Goal: Communication & Community: Answer question/provide support

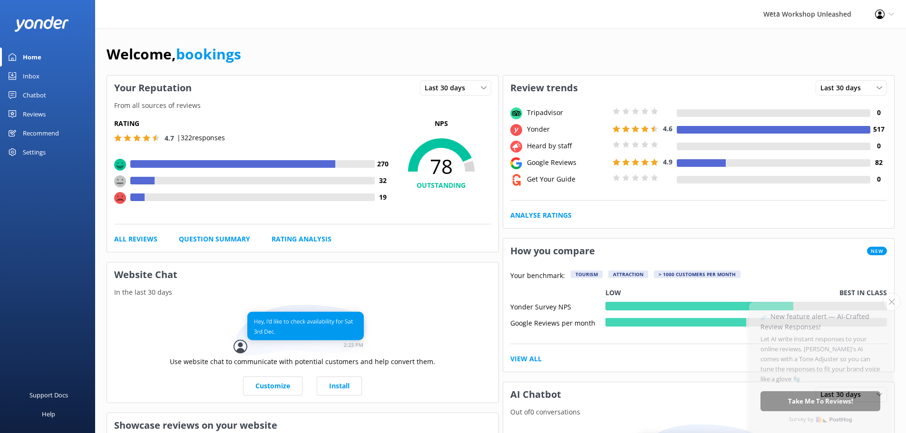
click at [823, 15] on div "Wētā Workshop Unleashed" at bounding box center [807, 14] width 112 height 29
click at [714, 45] on div "Welcome, bookings" at bounding box center [501, 59] width 788 height 32
click at [40, 119] on div "Reviews" at bounding box center [34, 114] width 23 height 19
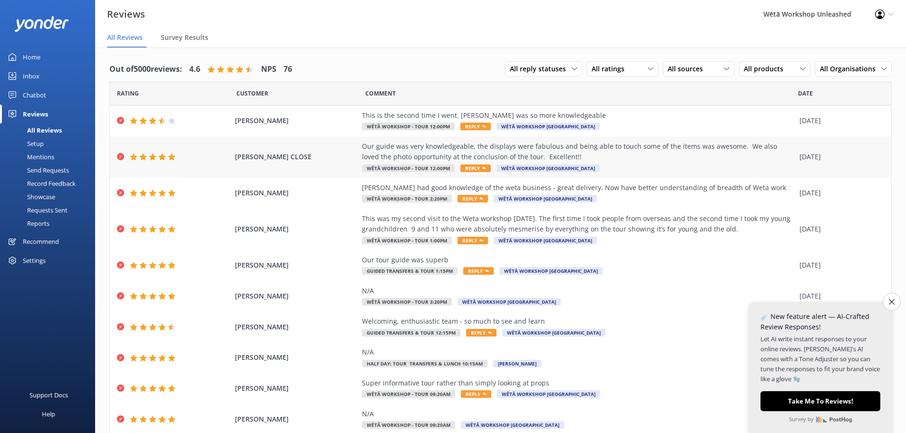
click at [473, 166] on span "Reply" at bounding box center [475, 169] width 30 height 8
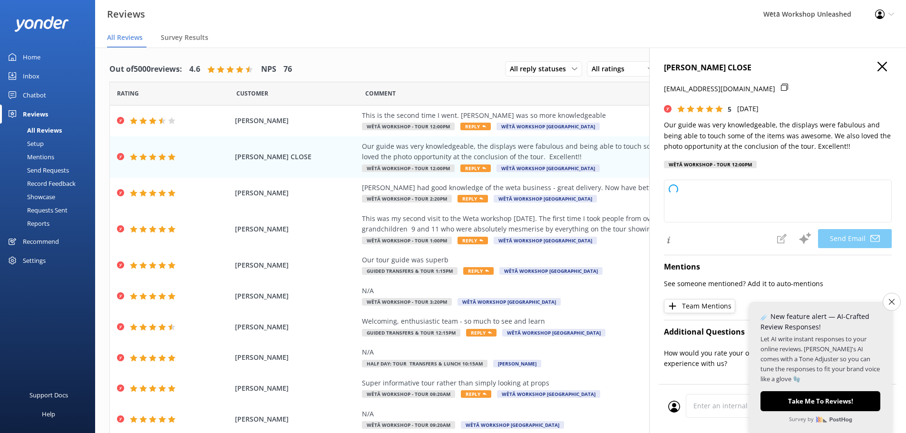
type textarea "Kia ora [PERSON_NAME], Thank you so much for your wonderful feedback! We're thr…"
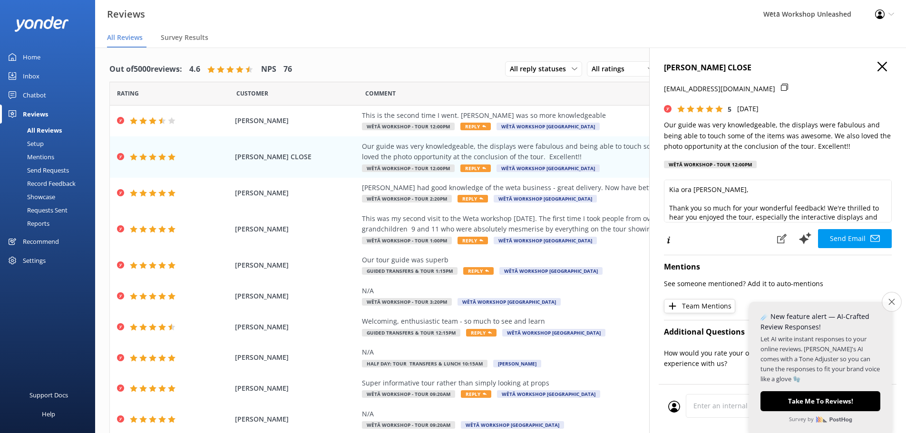
click at [891, 302] on icon "Close survey" at bounding box center [891, 302] width 6 height 6
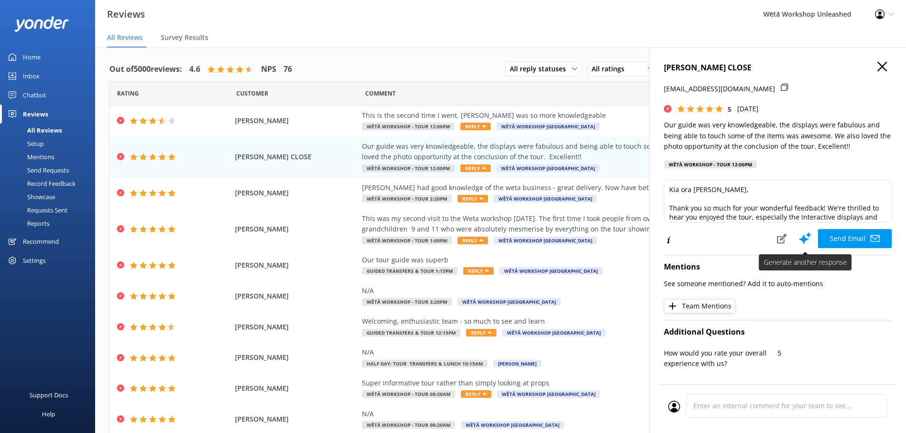
click at [802, 234] on icon at bounding box center [805, 238] width 14 height 14
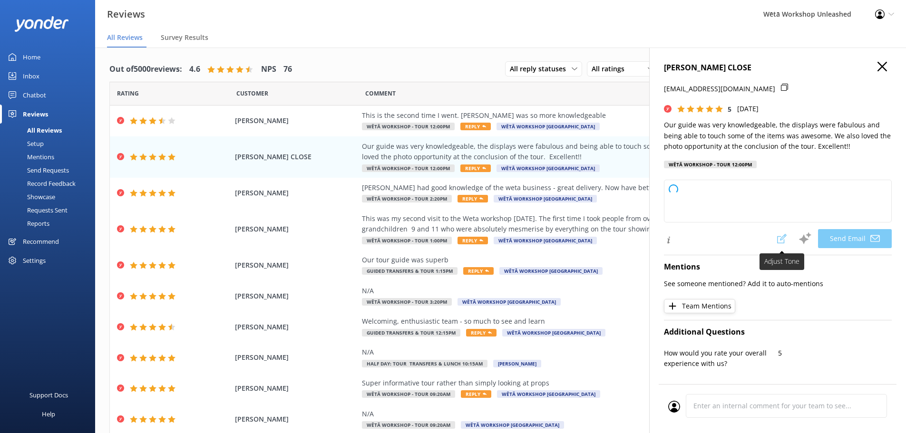
click at [775, 238] on span at bounding box center [781, 238] width 21 height 19
type textarea "Kia ora [PERSON_NAME], Thank you so much for your fantastic feedback! We're del…"
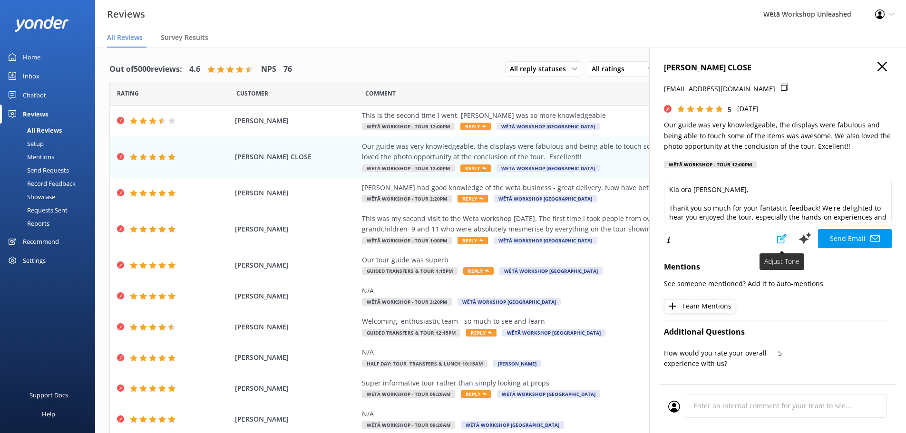
click at [777, 238] on icon at bounding box center [782, 239] width 10 height 10
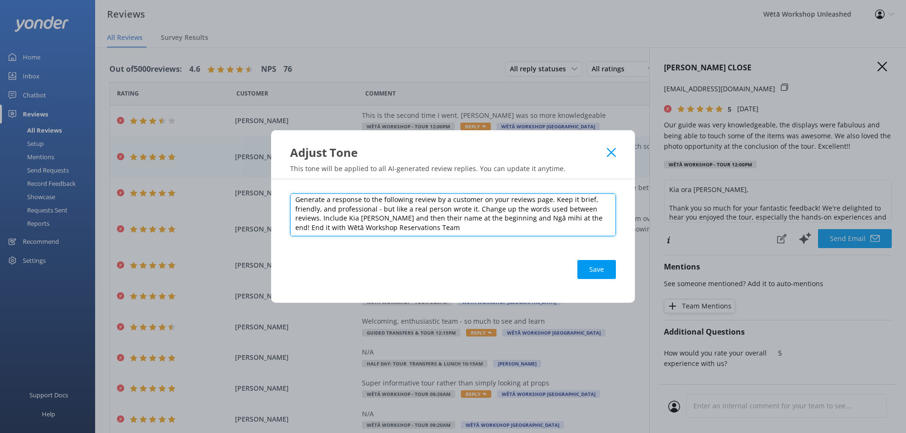
scroll to position [5, 0]
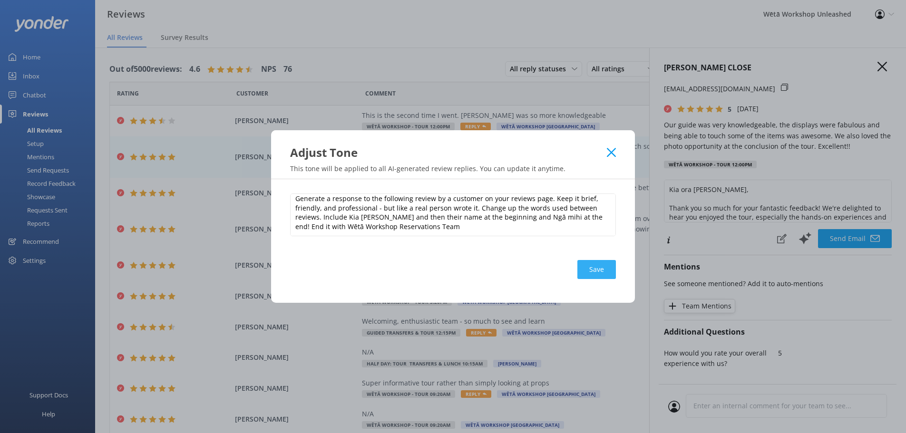
click at [601, 260] on button "Save" at bounding box center [596, 269] width 39 height 19
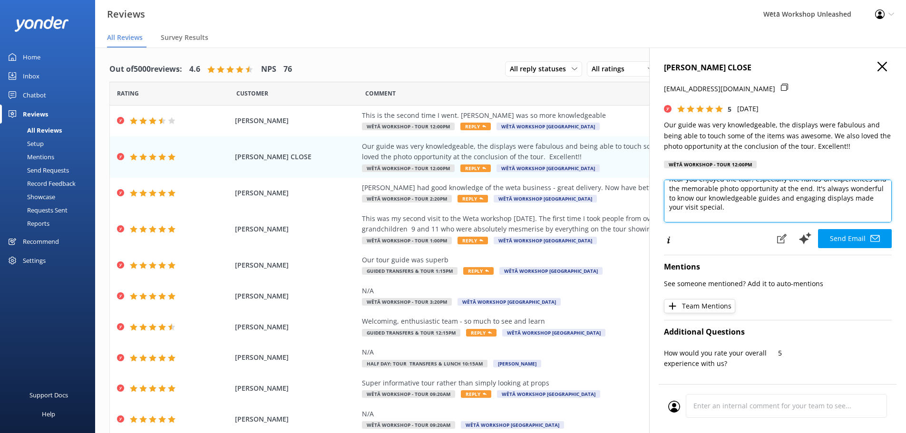
scroll to position [57, 0]
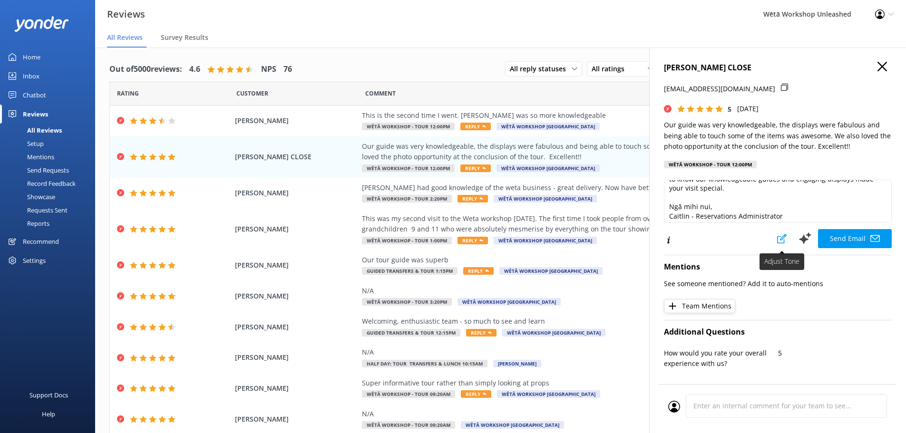
click at [778, 242] on icon at bounding box center [782, 239] width 10 height 10
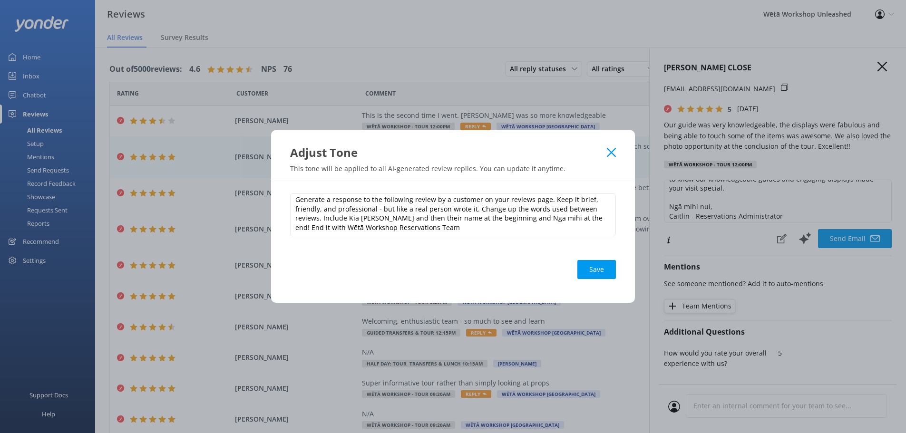
scroll to position [5, 0]
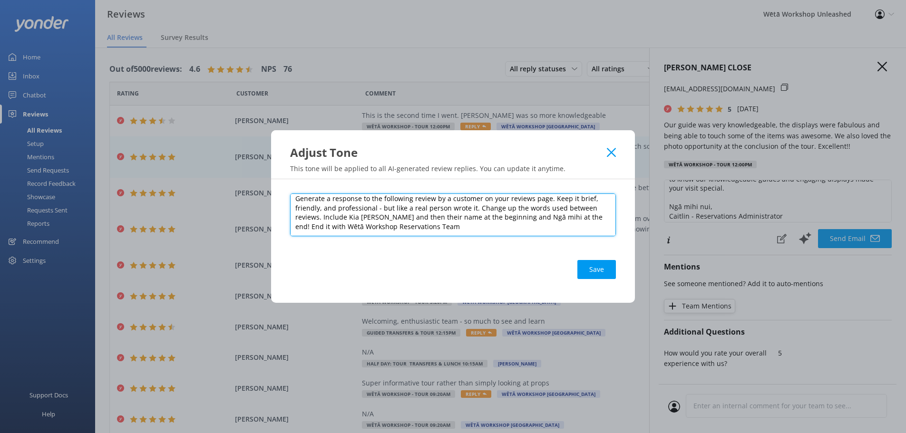
click at [497, 230] on textarea "Generate a response to the following review by a customer on your reviews page.…" at bounding box center [453, 215] width 326 height 43
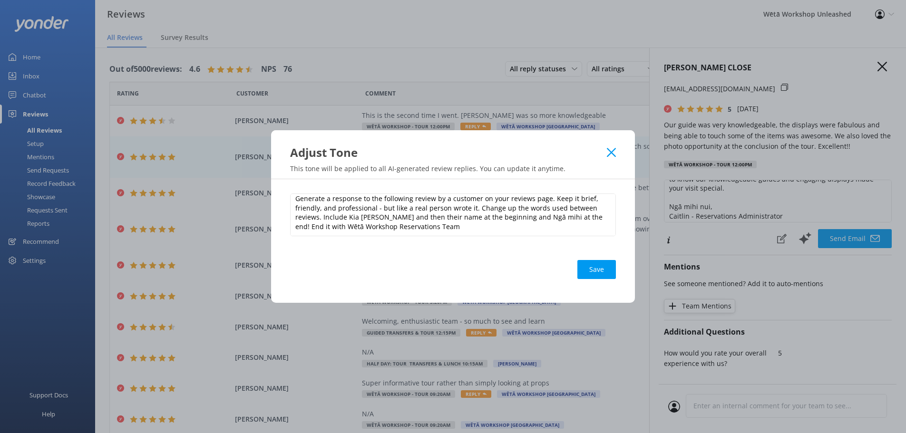
drag, startPoint x: 595, startPoint y: 268, endPoint x: 601, endPoint y: 268, distance: 6.7
click at [595, 268] on button "Save" at bounding box center [596, 269] width 39 height 19
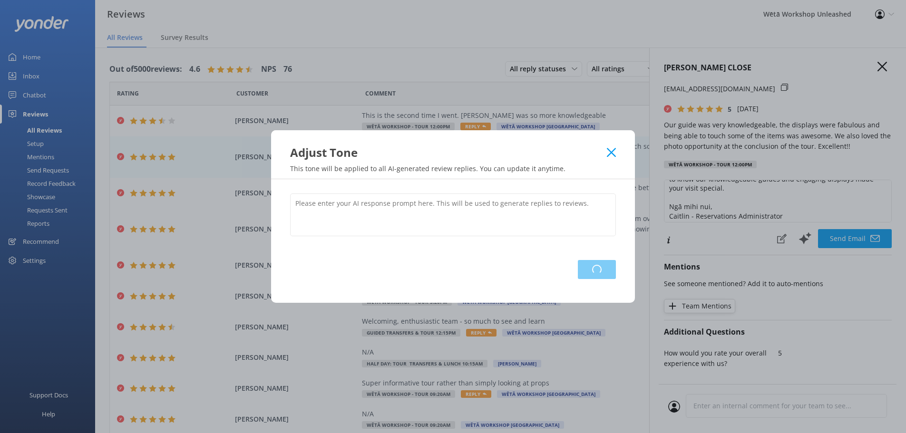
scroll to position [0, 0]
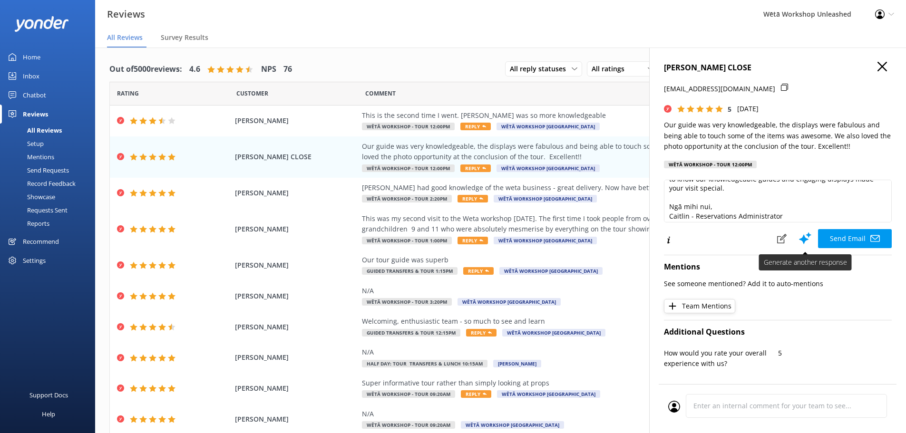
click at [799, 241] on use at bounding box center [805, 239] width 12 height 12
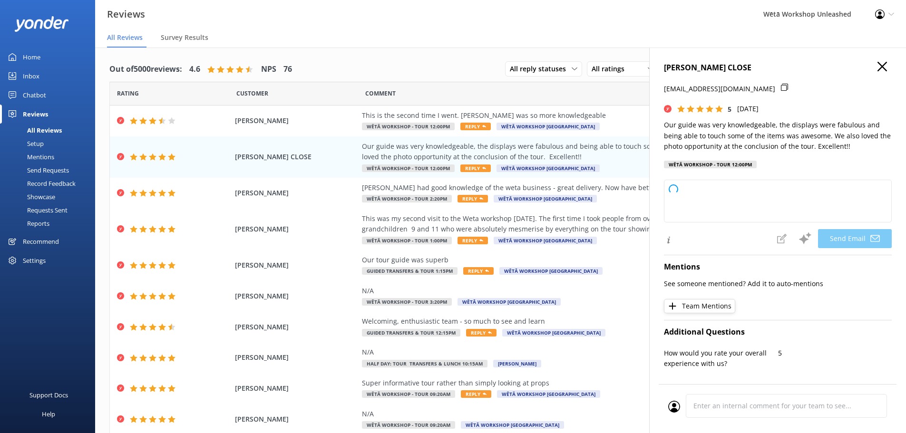
type textarea "Kia ora [PERSON_NAME], Thank you so much for your fantastic review! We're thril…"
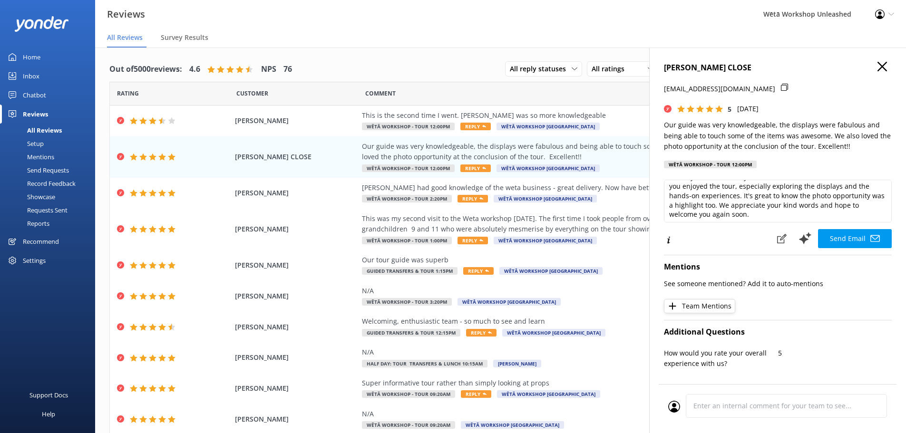
scroll to position [60, 0]
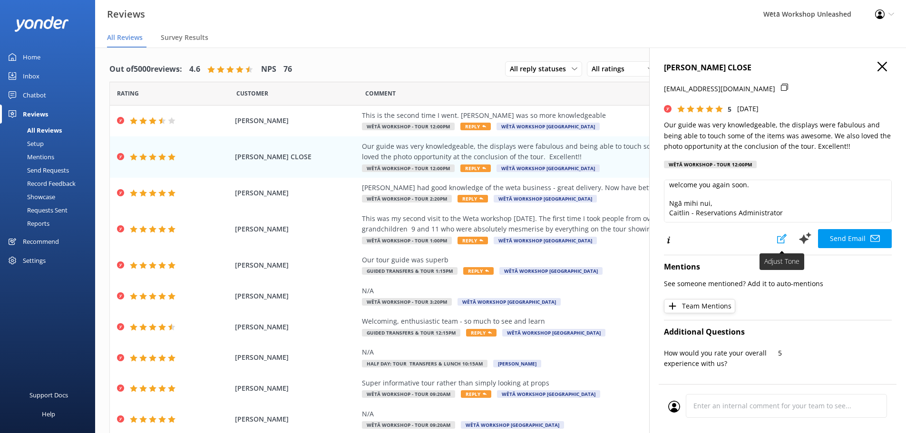
click at [779, 242] on use at bounding box center [782, 239] width 10 height 10
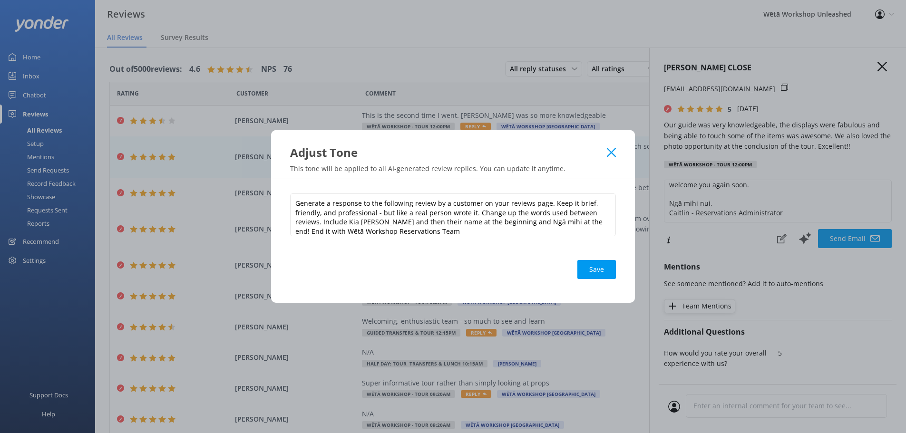
scroll to position [5, 0]
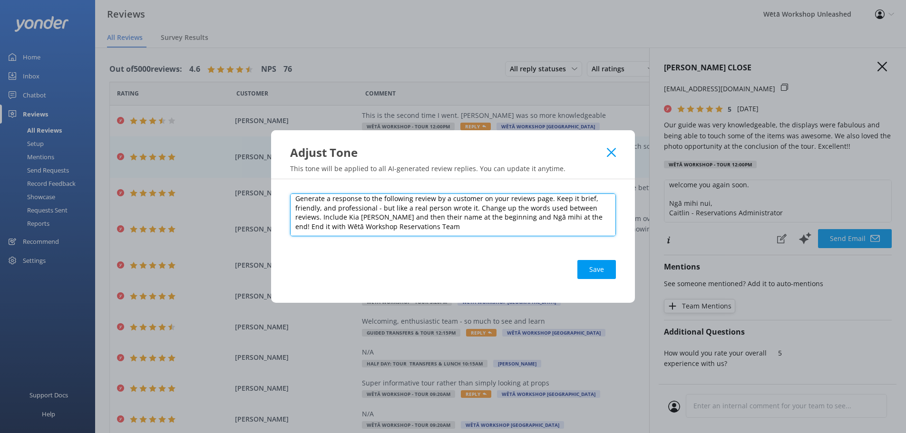
click at [438, 229] on textarea "Generate a response to the following review by a customer on your reviews page.…" at bounding box center [453, 215] width 326 height 43
drag, startPoint x: 423, startPoint y: 227, endPoint x: 261, endPoint y: 226, distance: 162.2
click at [261, 226] on div "Adjust Tone This tone will be applied to all AI-generated review replies. You c…" at bounding box center [453, 216] width 906 height 433
click at [421, 226] on textarea "Generate a response to the following review by a customer on your reviews page.…" at bounding box center [453, 215] width 326 height 43
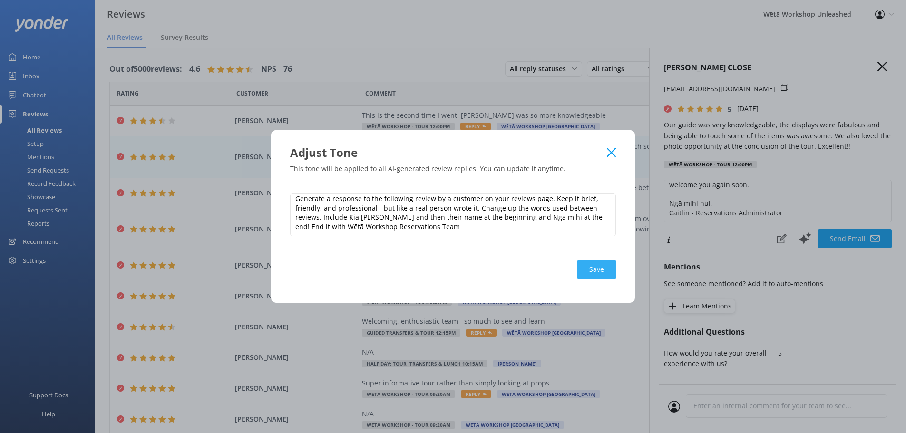
click at [594, 268] on button "Save" at bounding box center [596, 269] width 39 height 19
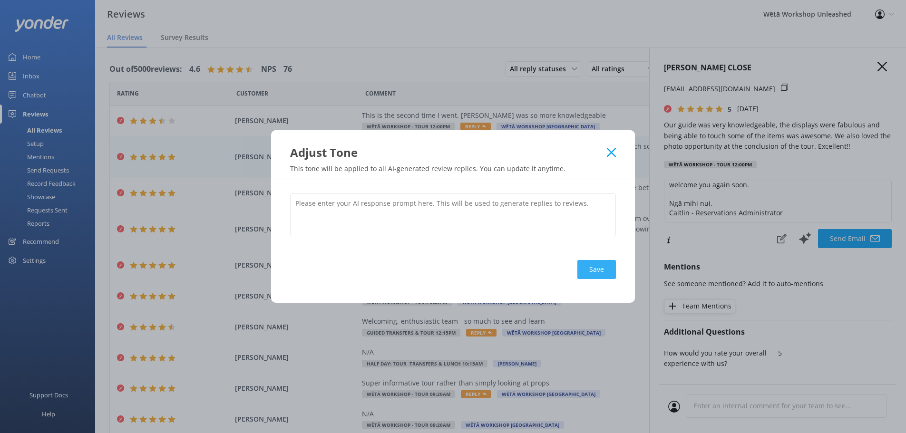
scroll to position [0, 0]
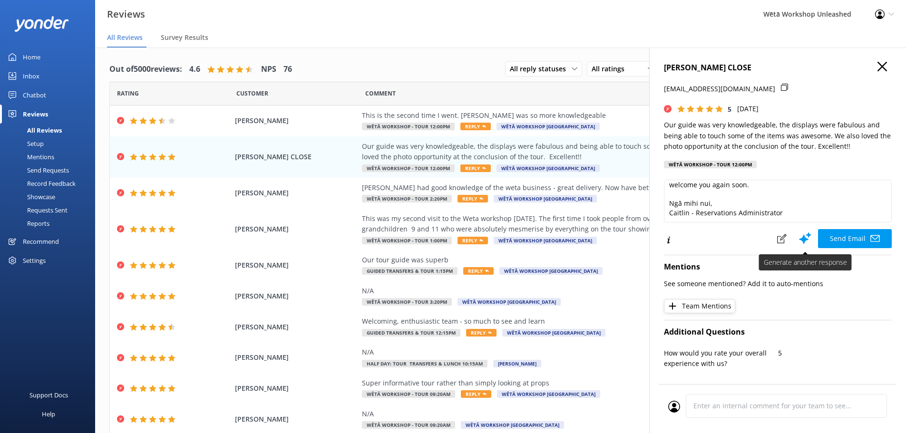
click at [799, 241] on use at bounding box center [805, 239] width 12 height 12
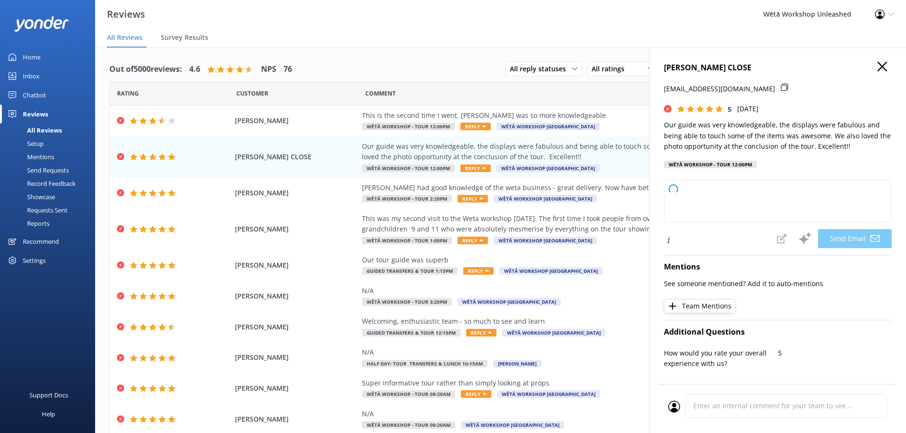
type textarea "Kia ora [PERSON_NAME], Thank you for your wonderful review! We're so pleased yo…"
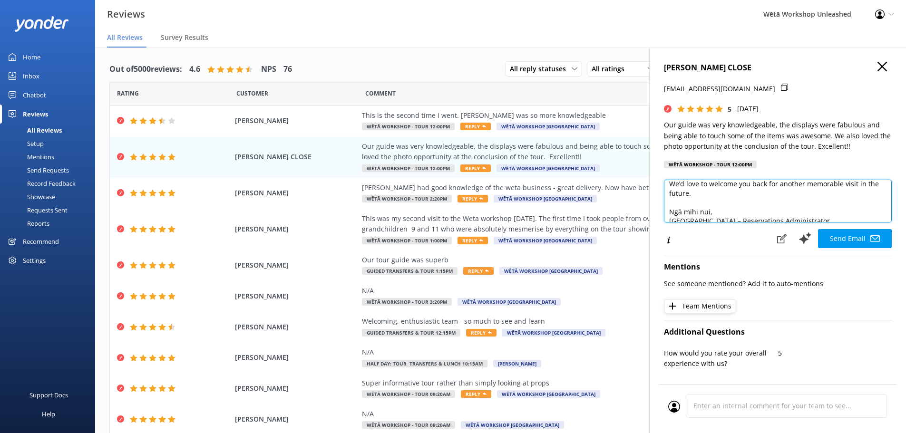
scroll to position [70, 0]
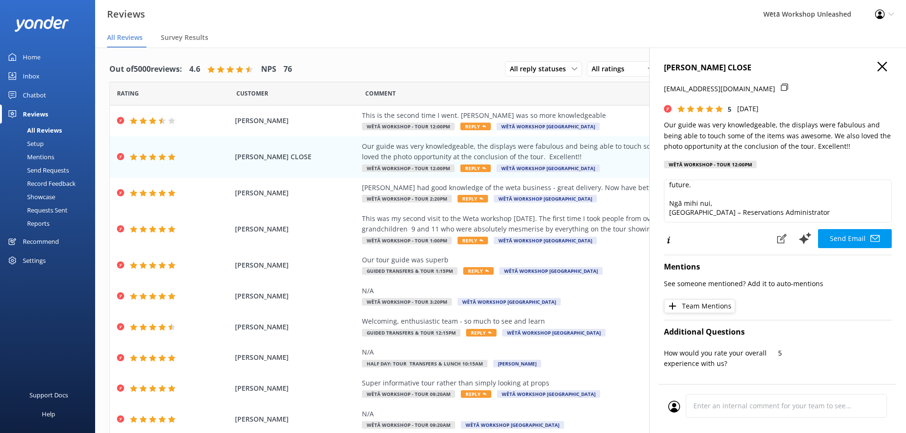
click at [879, 70] on icon "button" at bounding box center [882, 67] width 10 height 10
